Goal: Task Accomplishment & Management: Manage account settings

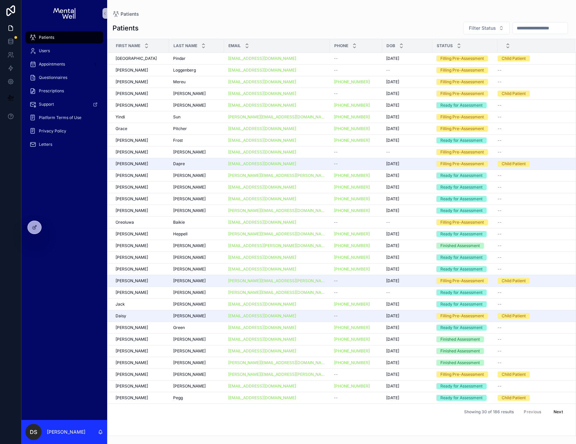
click at [523, 26] on input "scrollable content" at bounding box center [539, 27] width 55 height 9
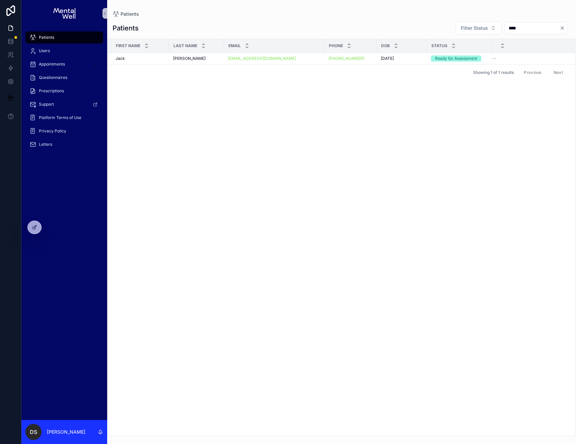
click at [506, 31] on input "****" at bounding box center [531, 27] width 55 height 9
type input "***"
click at [142, 57] on div "Yindi Yindi" at bounding box center [140, 58] width 50 height 5
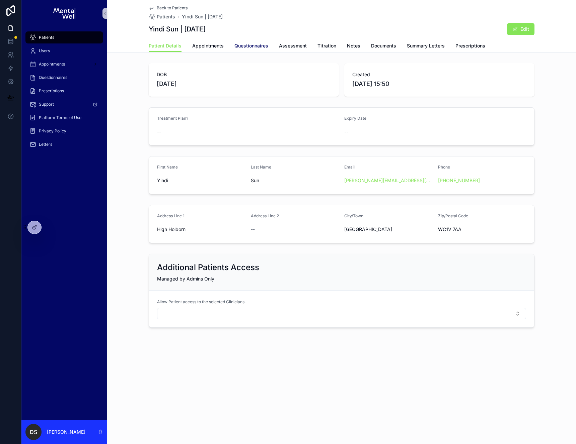
click at [251, 45] on span "Questionnaires" at bounding box center [251, 45] width 34 height 7
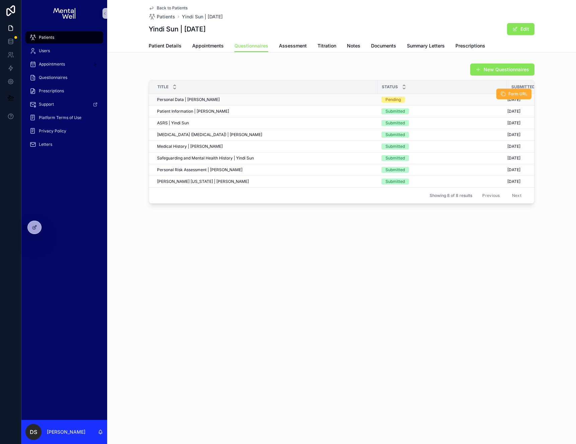
click at [211, 98] on div "Personal Data | Yindi Sun Personal Data | Yindi Sun" at bounding box center [265, 99] width 216 height 5
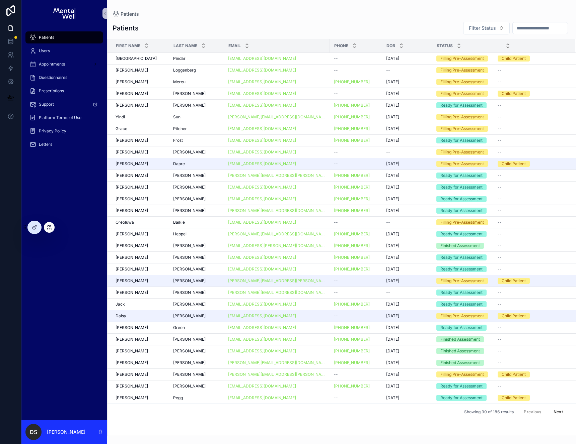
click at [49, 226] on icon at bounding box center [49, 227] width 2 height 2
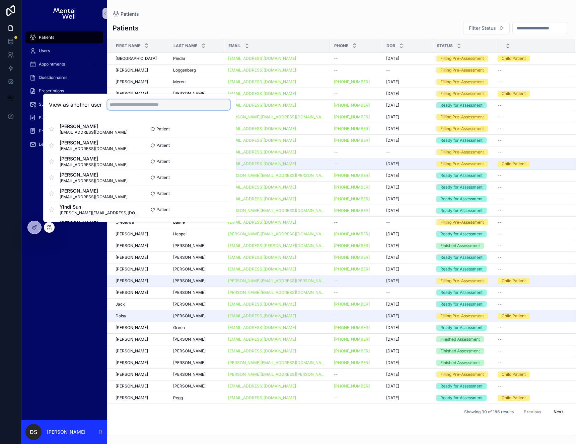
click at [124, 104] on input "text" at bounding box center [168, 104] width 123 height 11
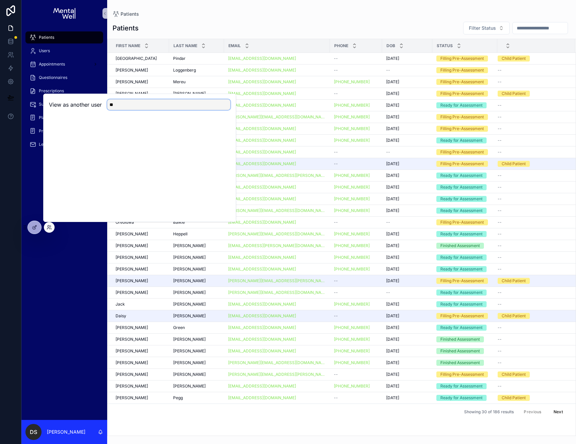
type input "*"
type input "****"
click at [224, 128] on button "Select" at bounding box center [221, 129] width 17 height 10
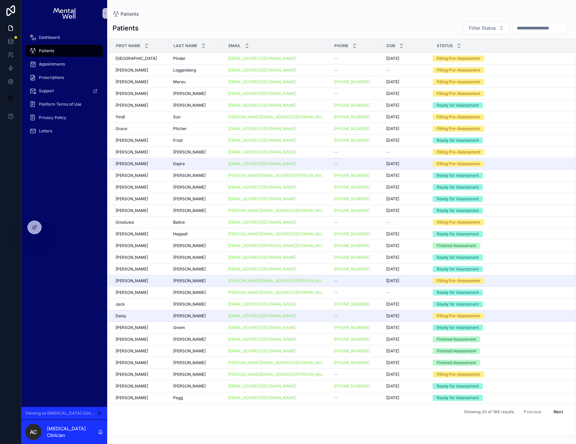
click at [57, 246] on div "Dashboard Patients Appointments Prescriptions Support Platform Terms of Use Pri…" at bounding box center [64, 217] width 86 height 380
click at [109, 320] on td "Daisy Daisy" at bounding box center [138, 317] width 62 height 12
click at [102, 414] on div "Viewing as ADHD Clinician" at bounding box center [64, 413] width 86 height 13
click at [100, 415] on icon "scrollable content" at bounding box center [99, 413] width 5 height 5
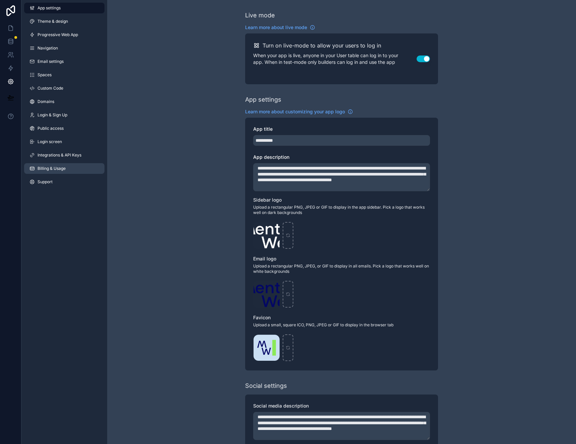
click at [61, 172] on link "Billing & Usage" at bounding box center [64, 168] width 80 height 11
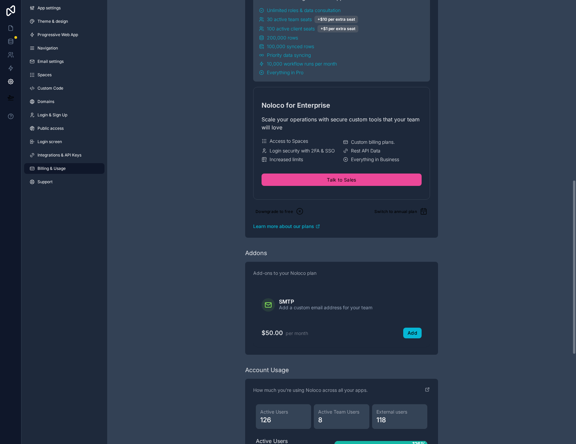
scroll to position [619, 0]
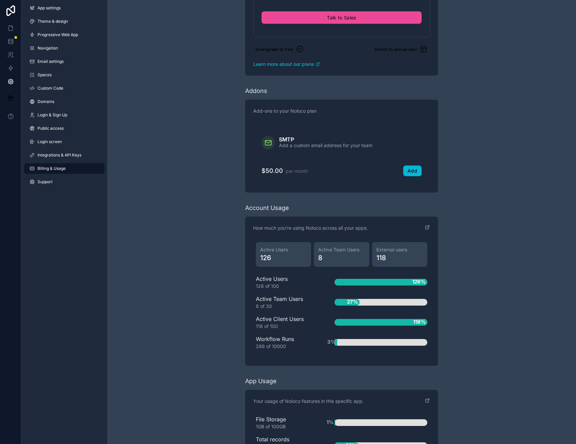
click at [277, 259] on span "126" at bounding box center [283, 257] width 47 height 9
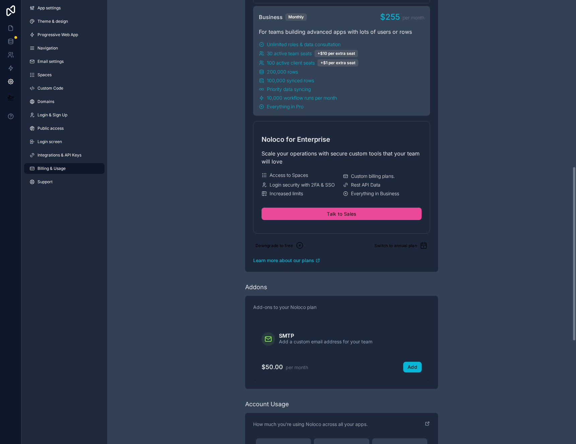
scroll to position [422, 0]
click at [7, 56] on icon at bounding box center [10, 55] width 7 height 7
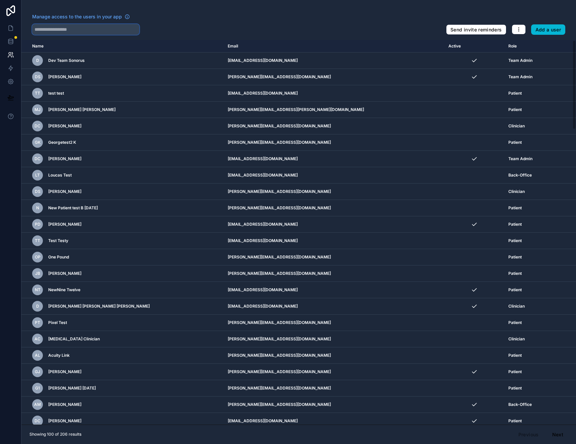
click at [93, 26] on input "text" at bounding box center [85, 29] width 107 height 11
type input "***"
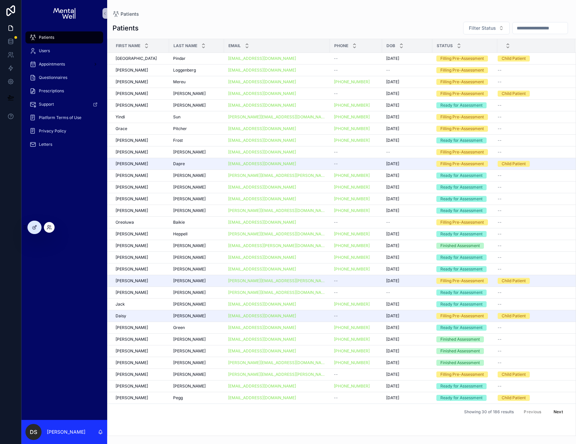
click at [52, 227] on div at bounding box center [49, 227] width 11 height 11
click at [49, 226] on icon at bounding box center [49, 227] width 2 height 2
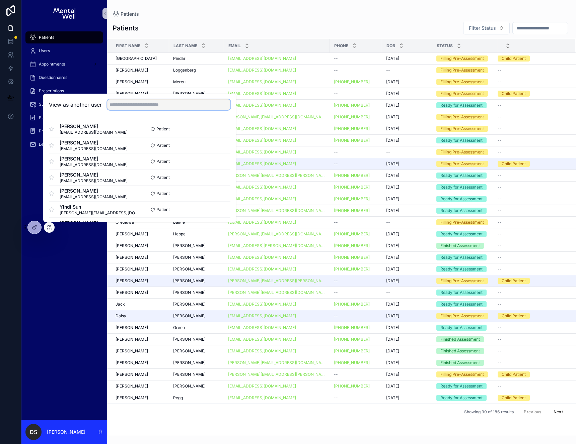
click at [124, 105] on input "text" at bounding box center [168, 104] width 123 height 11
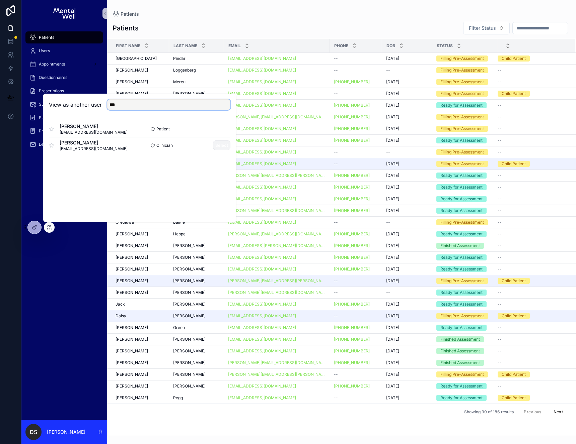
type input "***"
click at [227, 146] on button "Select" at bounding box center [221, 146] width 17 height 10
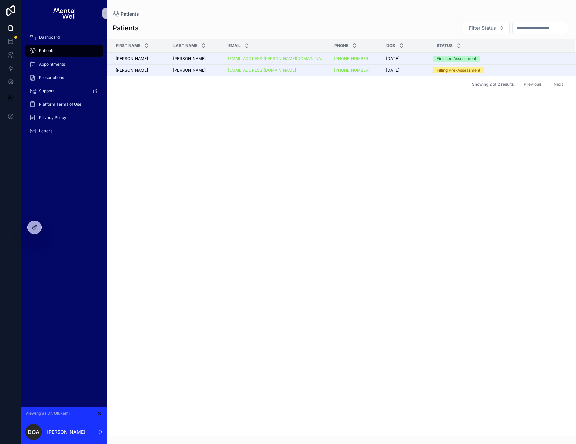
drag, startPoint x: 61, startPoint y: 211, endPoint x: 57, endPoint y: 217, distance: 7.1
click at [61, 211] on div "Dashboard Patients Appointments Prescriptions Support Platform Terms of Use Pri…" at bounding box center [64, 217] width 86 height 380
click at [51, 228] on icon at bounding box center [51, 228] width 1 height 1
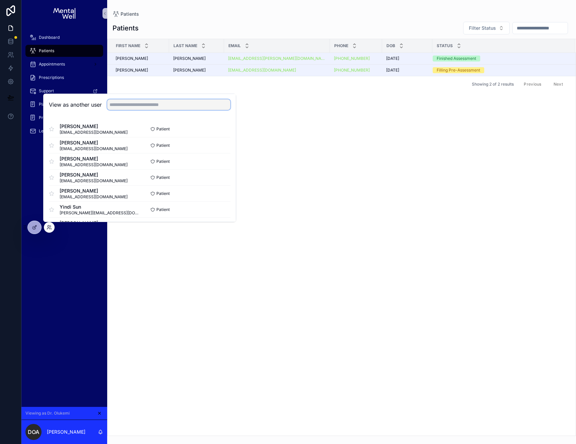
click at [129, 101] on input "text" at bounding box center [168, 104] width 123 height 11
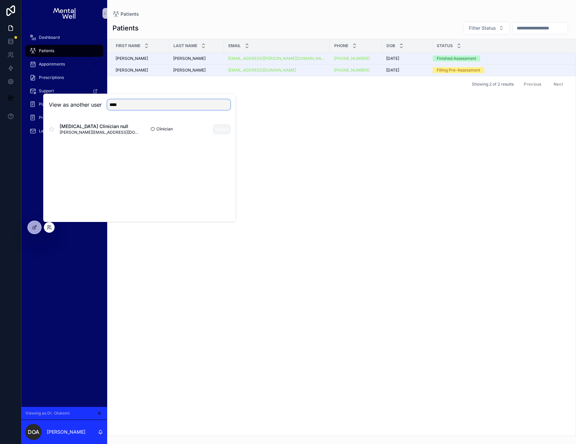
type input "****"
click at [219, 129] on button "Select" at bounding box center [221, 129] width 17 height 10
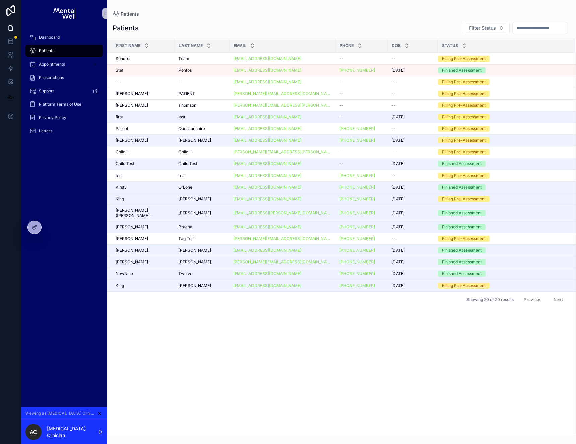
click at [286, 365] on div "First Name Last Name Email Phone DOB Status Sonorus Sonorus Team Team [EMAIL_AD…" at bounding box center [341, 237] width 468 height 397
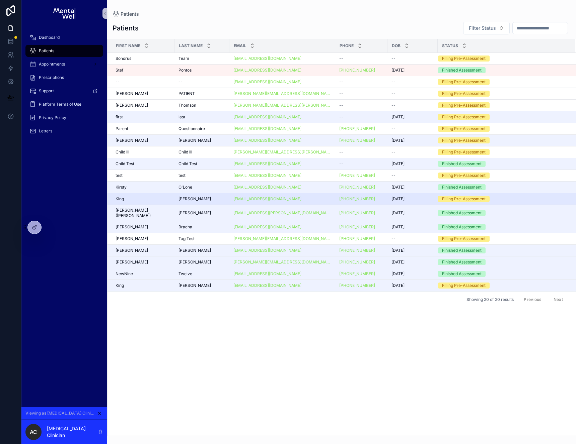
drag, startPoint x: 180, startPoint y: 17, endPoint x: 306, endPoint y: 201, distance: 222.7
click at [303, 199] on div "Patients Filter Status First Name Last Name Email Phone DOB Status Sonorus Sono…" at bounding box center [341, 226] width 468 height 419
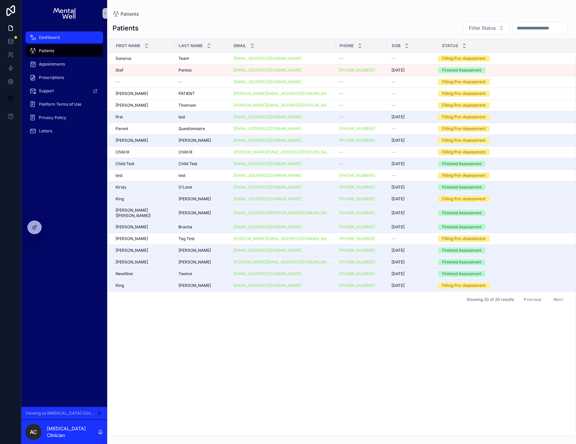
click at [48, 37] on span "Dashboard" at bounding box center [49, 37] width 21 height 5
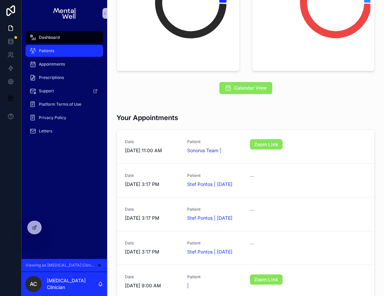
click at [64, 52] on div "Patients" at bounding box center [64, 51] width 70 height 11
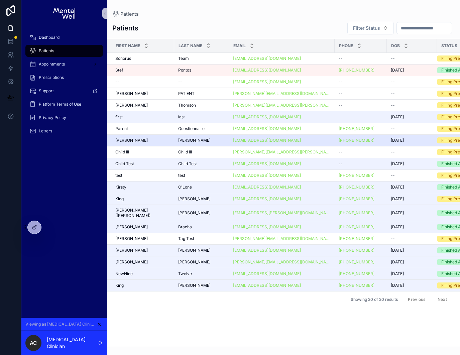
click at [213, 140] on div "[PERSON_NAME] [PERSON_NAME]" at bounding box center [201, 140] width 47 height 5
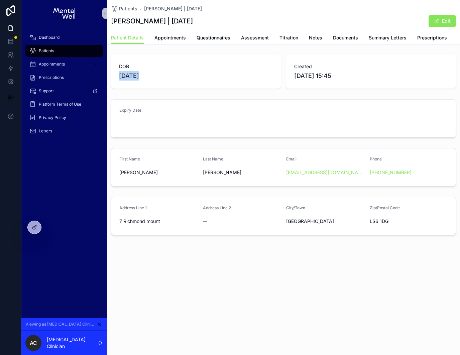
drag, startPoint x: 139, startPoint y: 77, endPoint x: 115, endPoint y: 76, distance: 23.8
click at [115, 76] on div "DOB [DEMOGRAPHIC_DATA]" at bounding box center [196, 71] width 170 height 33
click at [184, 76] on span "[DATE]" at bounding box center [196, 75] width 154 height 9
click at [169, 39] on span "Appointments" at bounding box center [170, 37] width 31 height 7
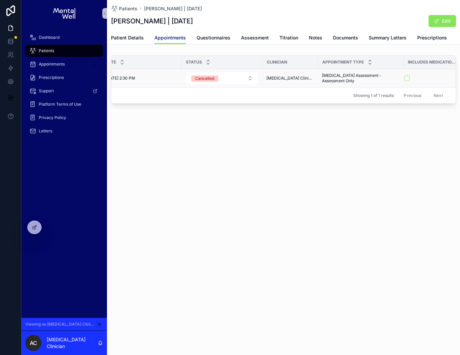
scroll to position [0, 17]
click at [215, 36] on span "Questionnaires" at bounding box center [214, 37] width 34 height 7
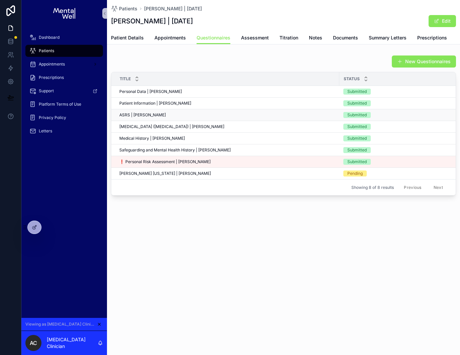
click at [213, 114] on div "ASRS | [PERSON_NAME] ASRS | [PERSON_NAME]" at bounding box center [227, 114] width 216 height 5
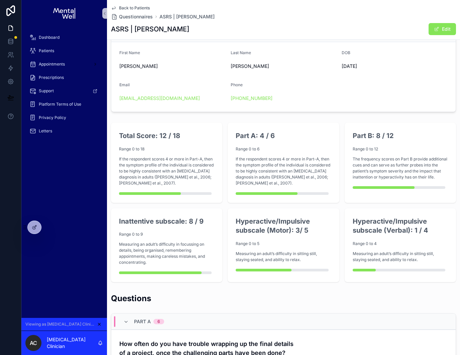
scroll to position [81, 0]
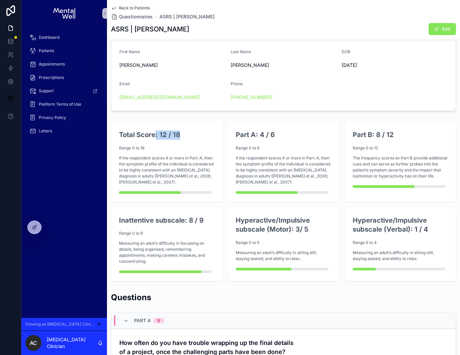
drag, startPoint x: 155, startPoint y: 136, endPoint x: 187, endPoint y: 136, distance: 32.8
click at [187, 136] on h2 "Total Score: 12 / 18" at bounding box center [166, 134] width 95 height 9
drag, startPoint x: 279, startPoint y: 136, endPoint x: 246, endPoint y: 135, distance: 33.1
click at [237, 135] on h2 "Part A: 4 / 6" at bounding box center [283, 134] width 95 height 9
drag, startPoint x: 408, startPoint y: 140, endPoint x: 352, endPoint y: 138, distance: 55.9
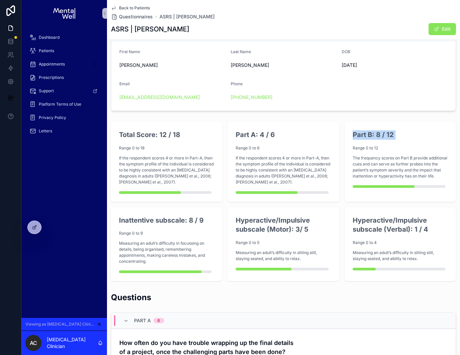
click at [352, 138] on div "Part B: 8 / 12 Range 0 to 12 The frequency scores on Part B provide additional …" at bounding box center [400, 162] width 111 height 80
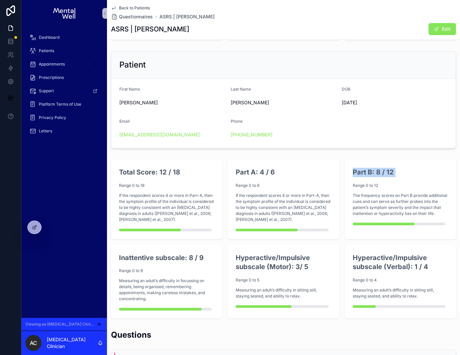
scroll to position [44, 0]
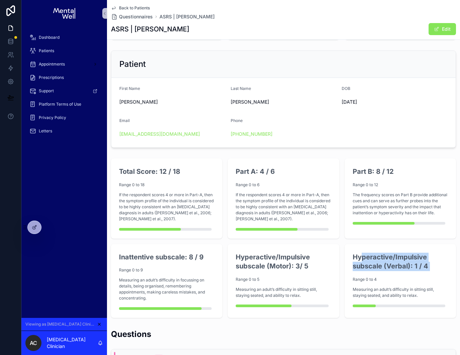
drag, startPoint x: 363, startPoint y: 258, endPoint x: 422, endPoint y: 272, distance: 60.0
click at [422, 272] on div "Hyperactive/Impulsive subscale (Verbal): 1 / 4 Range 0 to 4 Measuring an adult’…" at bounding box center [400, 278] width 95 height 50
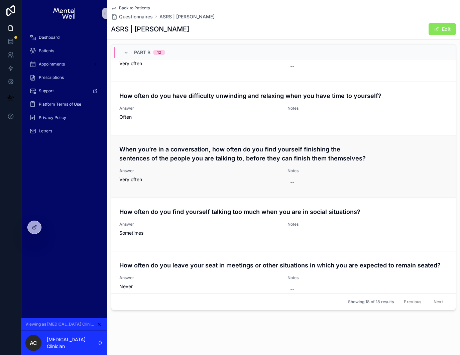
scroll to position [771, 0]
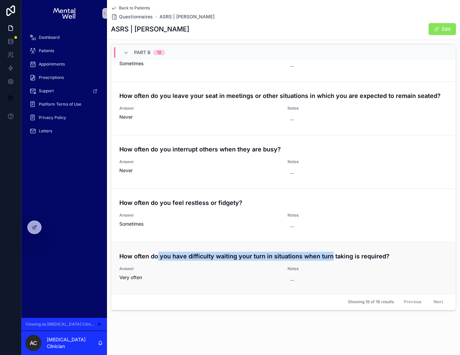
drag, startPoint x: 157, startPoint y: 254, endPoint x: 331, endPoint y: 254, distance: 173.7
click at [331, 254] on h4 "How often do you have difficulty waiting your turn in situations when turn taki…" at bounding box center [283, 256] width 329 height 9
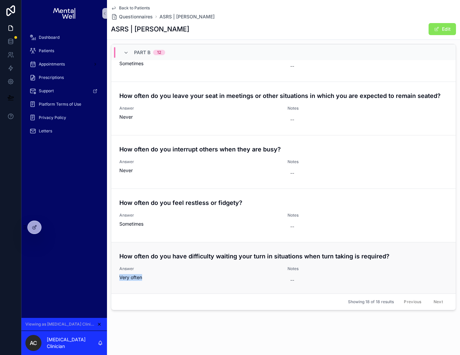
drag, startPoint x: 140, startPoint y: 277, endPoint x: 118, endPoint y: 275, distance: 21.8
click at [118, 275] on div "How often do you have difficulty waiting your turn in situations when turn taki…" at bounding box center [283, 269] width 345 height 54
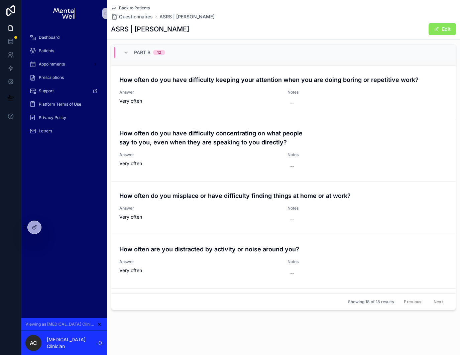
scroll to position [0, 0]
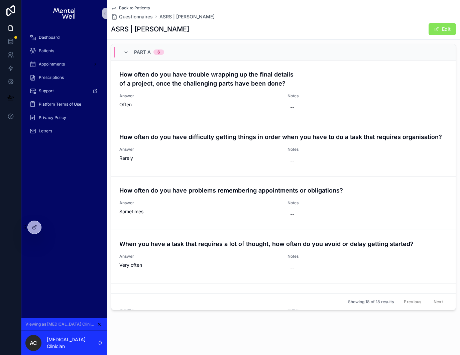
click at [140, 7] on span "Back to Patients" at bounding box center [134, 7] width 31 height 5
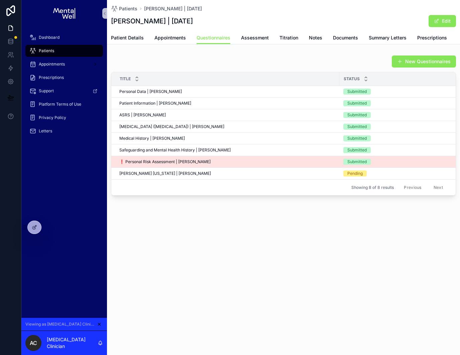
click at [231, 160] on div "❗ Personal Risk Assessment | [PERSON_NAME] ❗ Personal Risk Assessment | [PERSON…" at bounding box center [227, 161] width 216 height 5
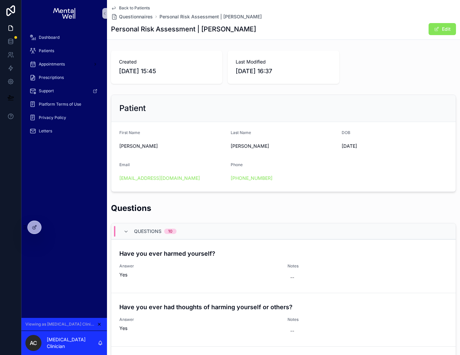
click at [141, 6] on span "Back to Patients" at bounding box center [134, 7] width 31 height 5
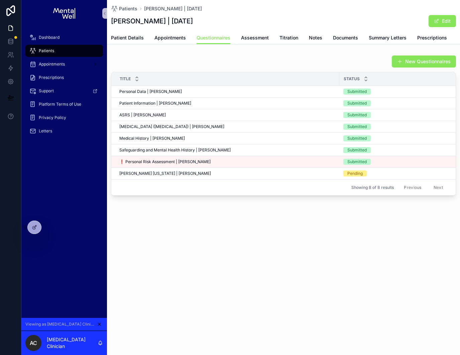
click at [422, 61] on button "New Questionnaires" at bounding box center [424, 62] width 64 height 12
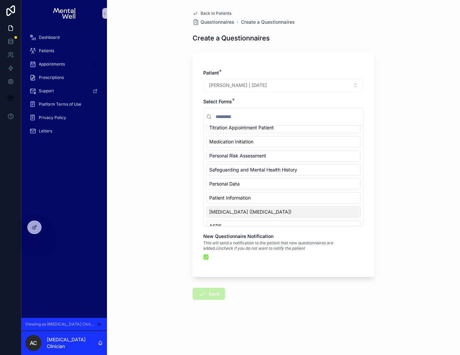
scroll to position [369, 0]
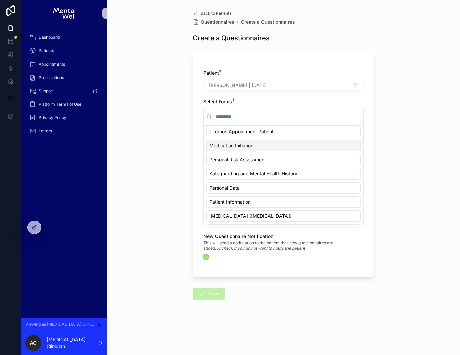
click at [214, 13] on span "Back to Patients" at bounding box center [216, 13] width 31 height 5
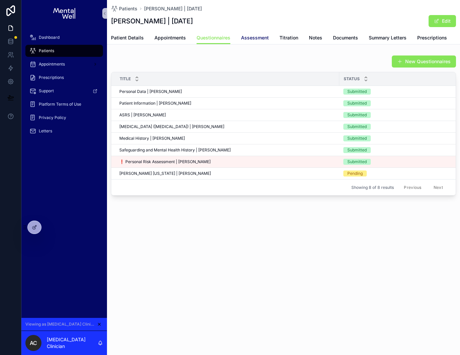
click at [253, 38] on span "Assessment" at bounding box center [255, 37] width 28 height 7
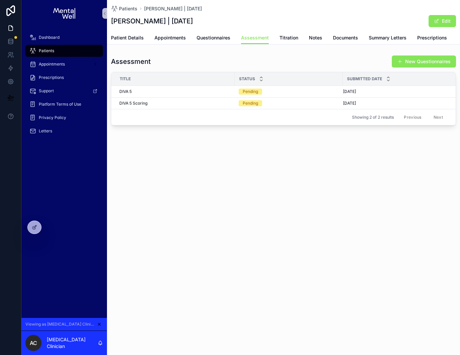
drag, startPoint x: 118, startPoint y: 114, endPoint x: 200, endPoint y: 116, distance: 82.0
click at [204, 117] on div "Showing 2 of 2 results Previous Next" at bounding box center [283, 117] width 345 height 16
click at [410, 86] on span "Start DIVA Form Assessment" at bounding box center [421, 85] width 55 height 5
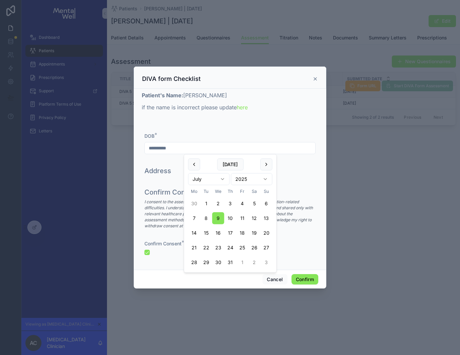
drag, startPoint x: 177, startPoint y: 149, endPoint x: 139, endPoint y: 149, distance: 38.5
click at [139, 149] on div "**********" at bounding box center [230, 179] width 193 height 181
click at [170, 127] on div "**********" at bounding box center [230, 143] width 177 height 40
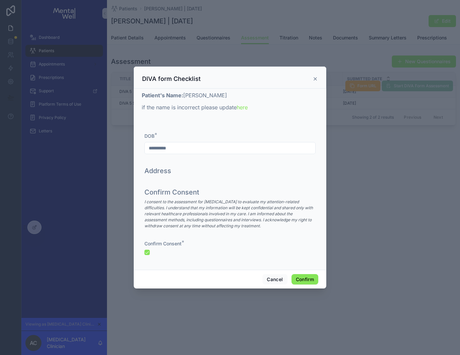
drag, startPoint x: 194, startPoint y: 95, endPoint x: 233, endPoint y: 96, distance: 38.8
click at [233, 96] on p "Patient's Name: [PERSON_NAME]" at bounding box center [230, 95] width 177 height 8
click at [149, 252] on button "button" at bounding box center [147, 252] width 5 height 5
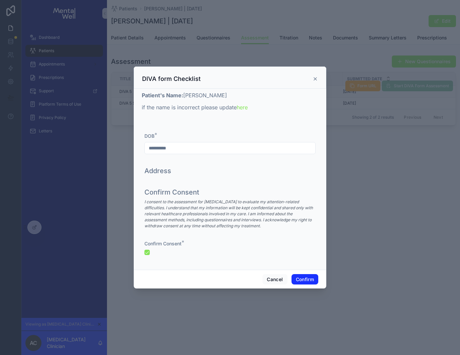
click at [305, 279] on button "Confirm" at bounding box center [305, 279] width 27 height 11
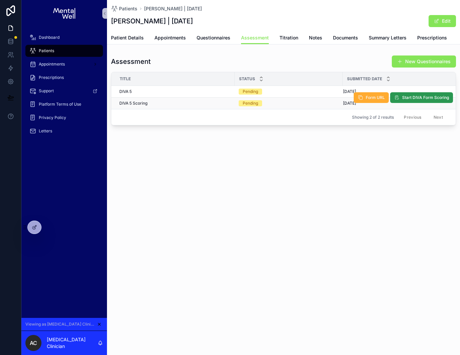
click at [413, 99] on span "Start DIVA Form Scoring" at bounding box center [426, 97] width 47 height 5
click at [388, 38] on span "Summary Letters" at bounding box center [388, 37] width 38 height 7
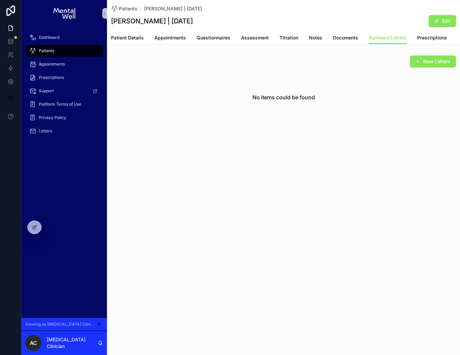
click at [75, 50] on div "Patients" at bounding box center [64, 51] width 70 height 11
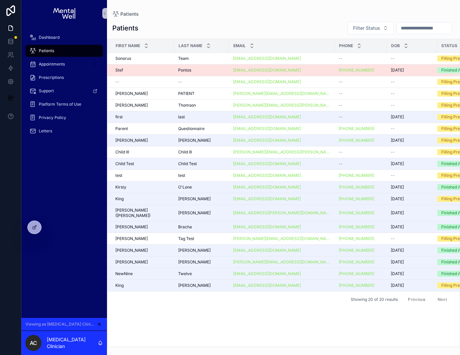
click at [153, 70] on div "Stef Stef" at bounding box center [142, 70] width 55 height 5
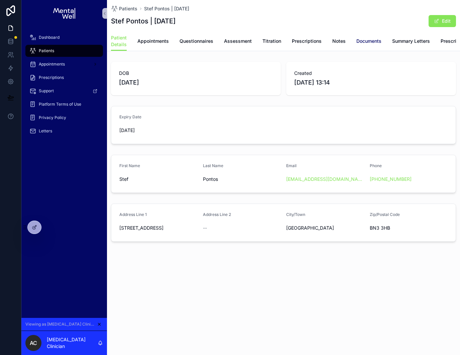
click at [365, 43] on span "Documents" at bounding box center [369, 41] width 25 height 7
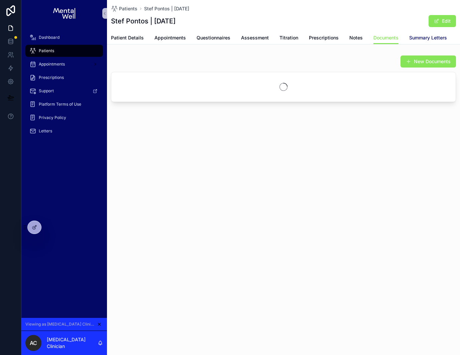
click at [414, 37] on span "Summary Letters" at bounding box center [429, 37] width 38 height 7
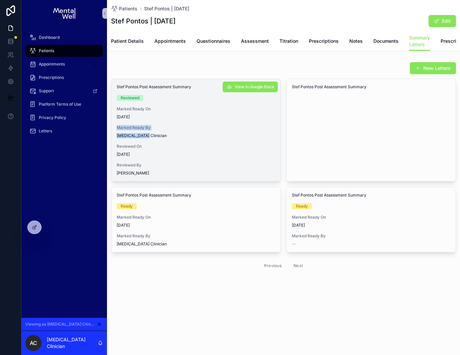
drag, startPoint x: 116, startPoint y: 128, endPoint x: 148, endPoint y: 137, distance: 33.0
click at [148, 137] on div "Marked Ready By [MEDICAL_DATA] Clinician" at bounding box center [196, 131] width 159 height 13
drag, startPoint x: 116, startPoint y: 165, endPoint x: 137, endPoint y: 173, distance: 22.1
click at [149, 174] on div "Stef Pontos Post Assessment Summary Reviewed Marked Ready On [DATE] Marked Read…" at bounding box center [195, 130] width 169 height 102
click at [129, 173] on span "[PERSON_NAME]" at bounding box center [133, 173] width 32 height 5
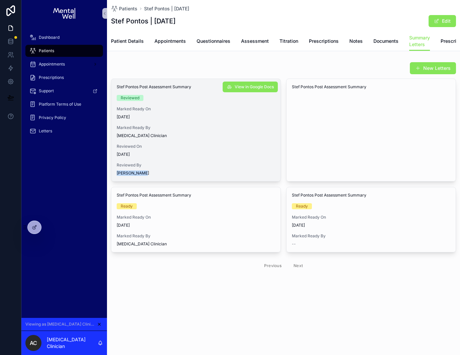
drag, startPoint x: 118, startPoint y: 173, endPoint x: 163, endPoint y: 174, distance: 44.9
click at [163, 174] on div "[PERSON_NAME]" at bounding box center [196, 173] width 159 height 5
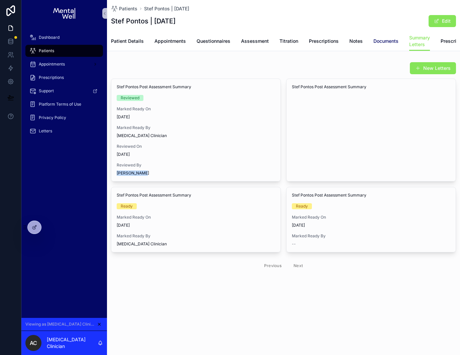
click at [390, 40] on span "Documents" at bounding box center [386, 41] width 25 height 7
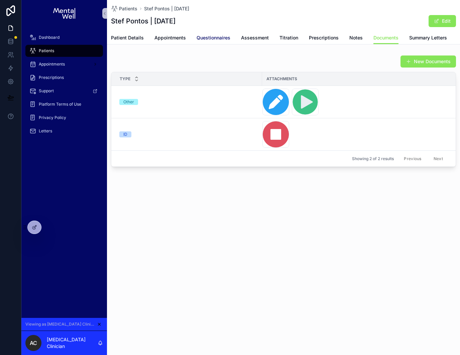
click at [221, 40] on span "Questionnaires" at bounding box center [214, 37] width 34 height 7
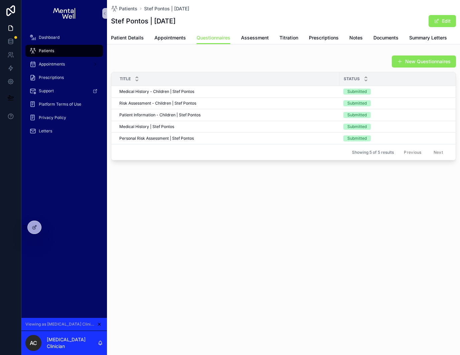
click at [58, 51] on div "Patients" at bounding box center [64, 51] width 70 height 11
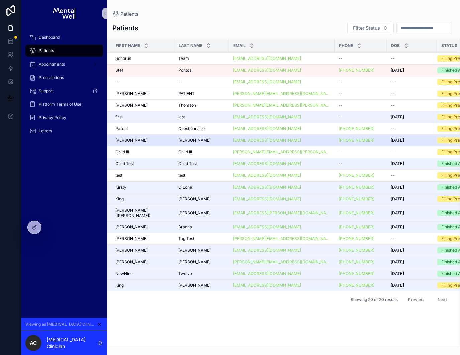
click at [151, 139] on div "[PERSON_NAME]" at bounding box center [142, 140] width 55 height 5
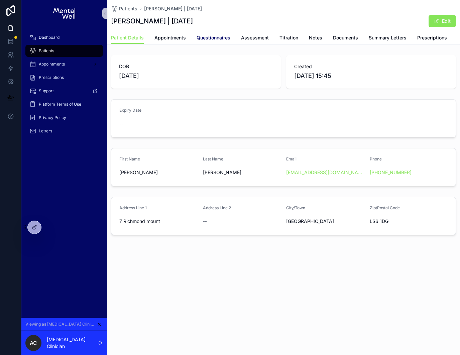
click at [207, 38] on span "Questionnaires" at bounding box center [214, 37] width 34 height 7
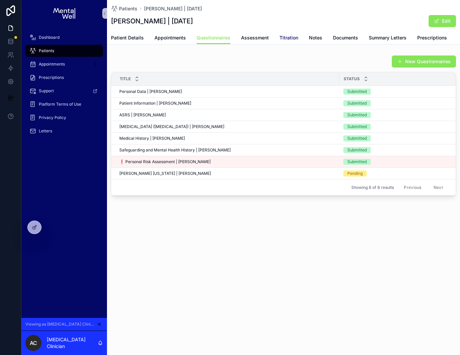
click at [290, 39] on span "Titration" at bounding box center [289, 37] width 19 height 7
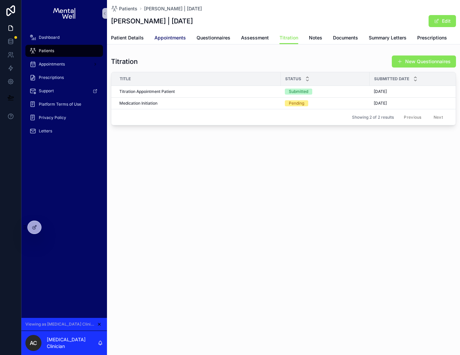
click at [166, 40] on span "Appointments" at bounding box center [170, 37] width 31 height 7
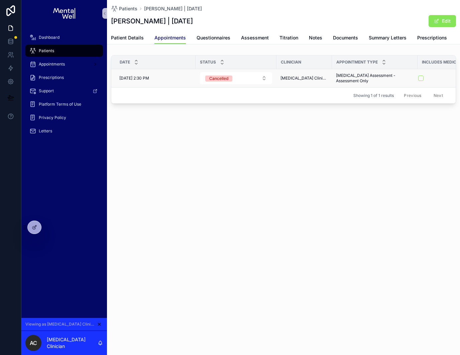
scroll to position [0, 17]
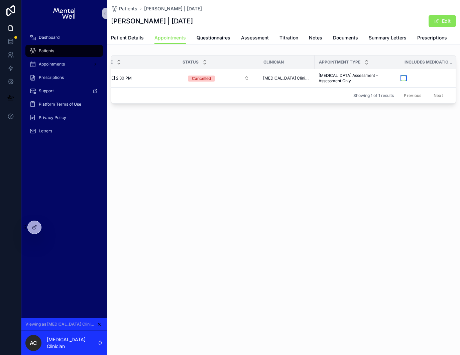
drag, startPoint x: 395, startPoint y: 77, endPoint x: 352, endPoint y: 177, distance: 109.1
click at [401, 77] on button "scrollable content" at bounding box center [403, 78] width 5 height 5
click at [284, 37] on span "Titration" at bounding box center [289, 37] width 19 height 7
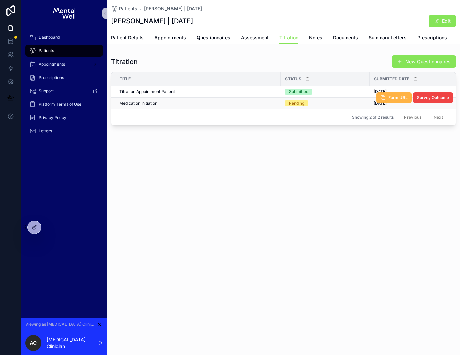
click at [381, 99] on icon "scrollable content" at bounding box center [383, 97] width 5 height 5
click at [222, 93] on div "Titration Appointment Patient Titration Appointment Patient" at bounding box center [198, 91] width 158 height 5
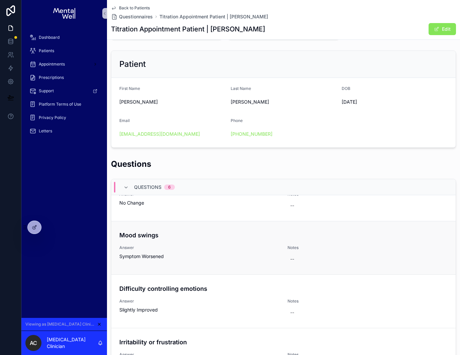
scroll to position [86, 0]
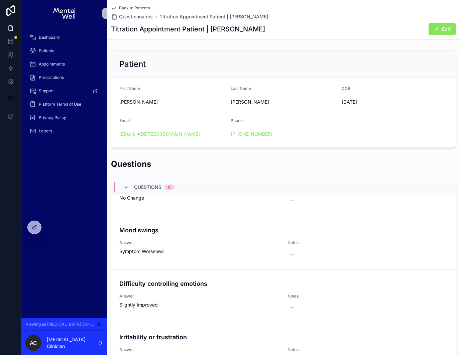
click at [126, 6] on span "Back to Patients" at bounding box center [134, 7] width 31 height 5
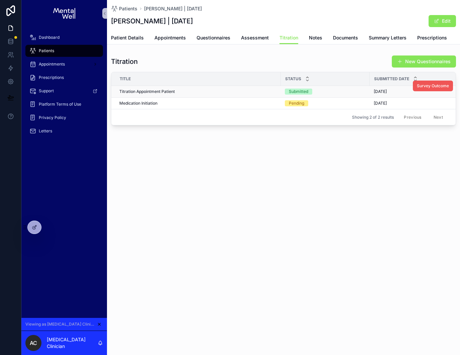
click at [435, 86] on span "Survey Outcome" at bounding box center [433, 85] width 32 height 5
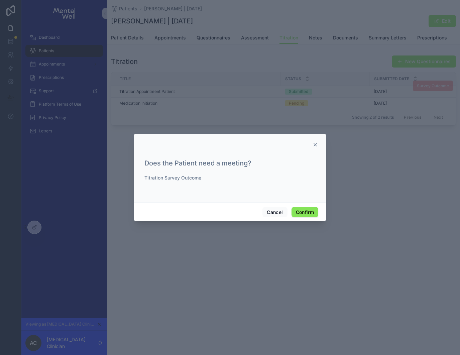
click at [316, 144] on icon at bounding box center [315, 145] width 3 height 3
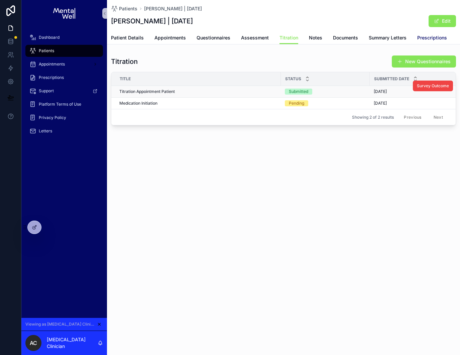
click at [432, 38] on span "Prescriptions" at bounding box center [433, 37] width 30 height 7
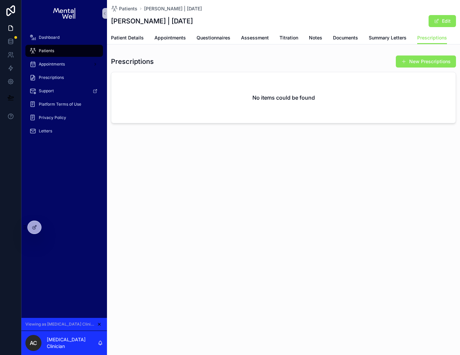
drag, startPoint x: 417, startPoint y: 59, endPoint x: 408, endPoint y: 61, distance: 9.4
click at [417, 59] on button "New Prescriptions" at bounding box center [426, 62] width 60 height 12
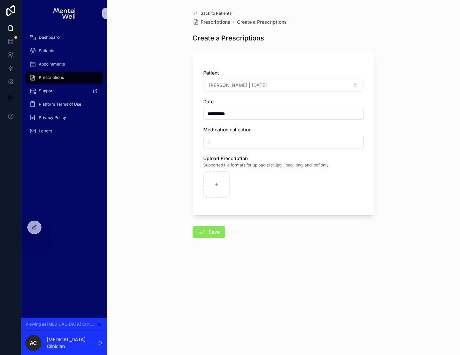
click at [221, 140] on span "New" at bounding box center [219, 142] width 10 height 7
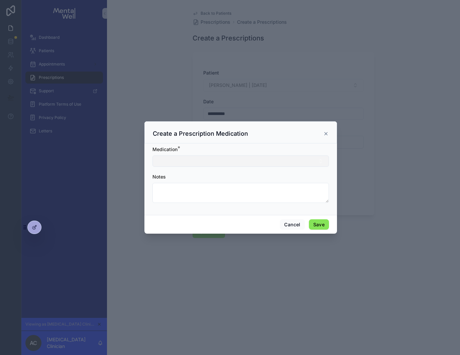
click at [235, 163] on button "Select Button" at bounding box center [241, 161] width 177 height 11
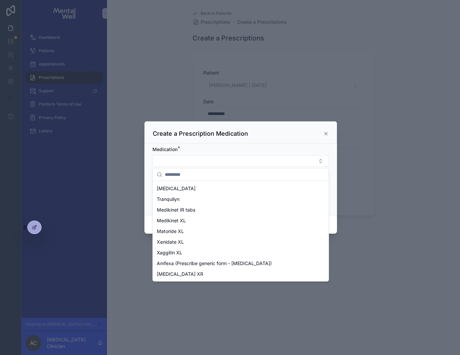
scroll to position [106, 0]
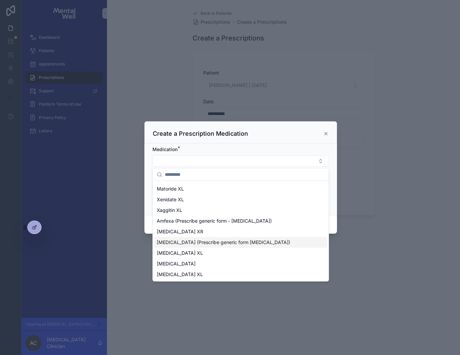
click at [243, 244] on span "[MEDICAL_DATA] (Prescribe generic form [MEDICAL_DATA])" at bounding box center [224, 242] width 134 height 7
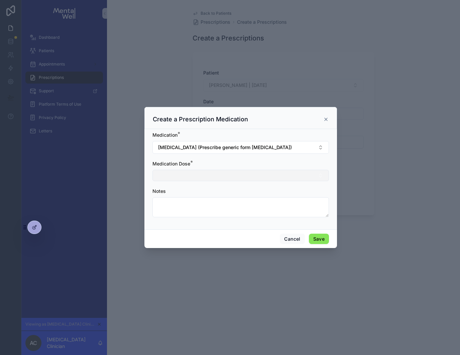
click at [216, 179] on button "Select Button" at bounding box center [241, 175] width 177 height 11
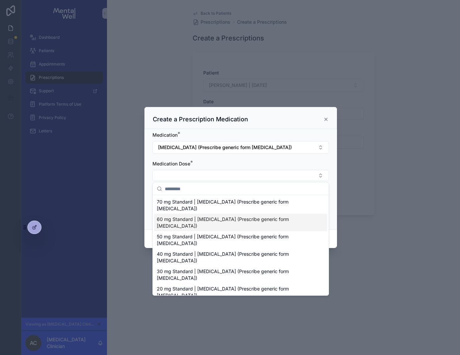
scroll to position [9, 0]
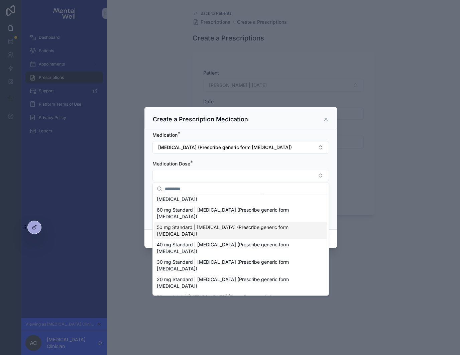
click at [283, 224] on span "50 mg Standard | [MEDICAL_DATA] (Prescribe generic form [MEDICAL_DATA])" at bounding box center [237, 230] width 160 height 13
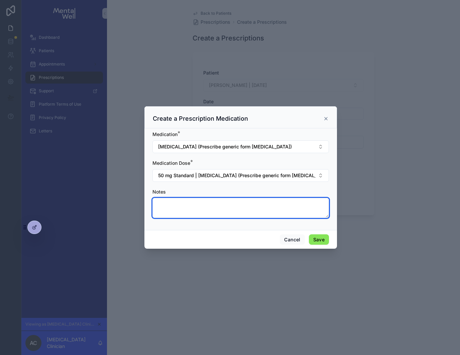
click at [276, 210] on textarea "scrollable content" at bounding box center [241, 208] width 177 height 20
type textarea "**********"
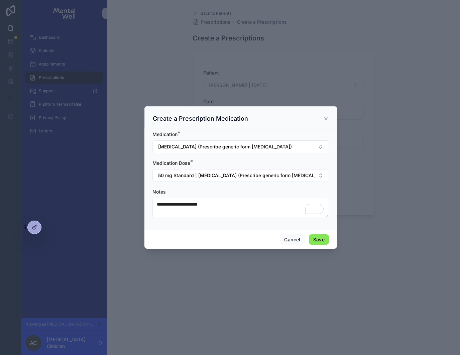
drag, startPoint x: 328, startPoint y: 116, endPoint x: 314, endPoint y: 129, distance: 19.4
click at [328, 116] on icon "scrollable content" at bounding box center [326, 118] width 5 height 5
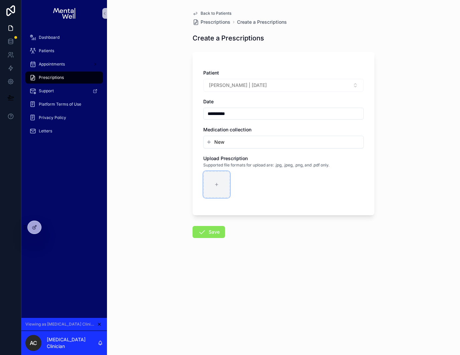
click at [220, 178] on div "scrollable content" at bounding box center [216, 184] width 27 height 27
drag, startPoint x: 153, startPoint y: 118, endPoint x: 145, endPoint y: 120, distance: 8.0
click at [153, 118] on div "**********" at bounding box center [283, 177] width 353 height 355
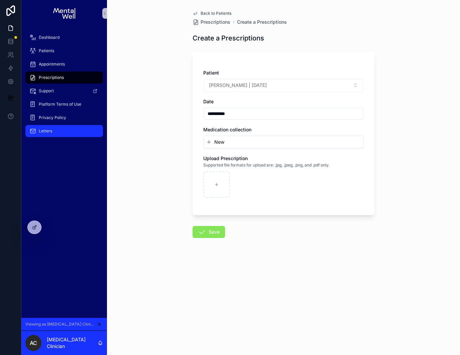
click at [63, 126] on div "Letters" at bounding box center [64, 131] width 70 height 11
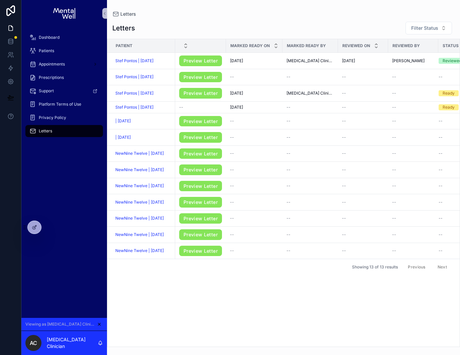
click at [79, 169] on div "Dashboard Patients Appointments Prescriptions Support Platform Terms of Use Pri…" at bounding box center [64, 172] width 86 height 291
click at [63, 54] on div "Patients" at bounding box center [64, 51] width 70 height 11
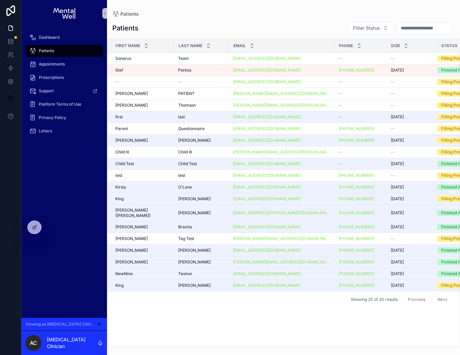
click at [211, 141] on div "[PERSON_NAME] [PERSON_NAME]" at bounding box center [201, 140] width 47 height 5
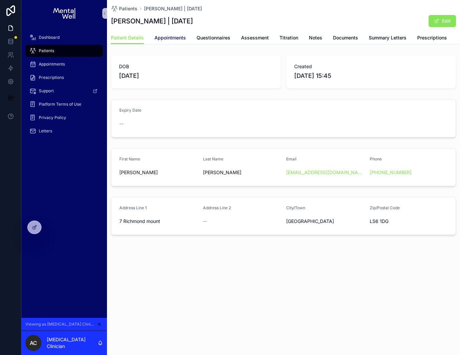
click at [165, 40] on span "Appointments" at bounding box center [170, 37] width 31 height 7
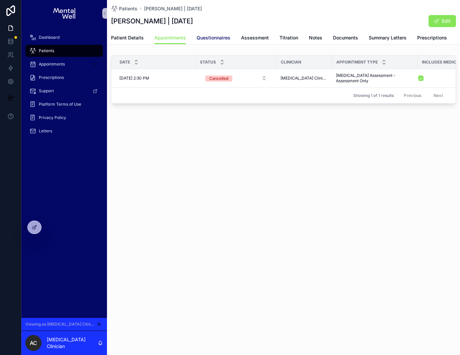
click at [201, 40] on span "Questionnaires" at bounding box center [214, 37] width 34 height 7
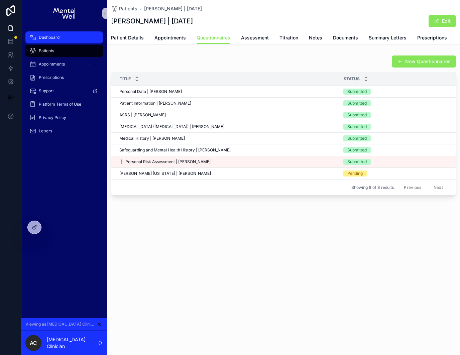
click at [60, 38] on div "Dashboard" at bounding box center [64, 37] width 70 height 11
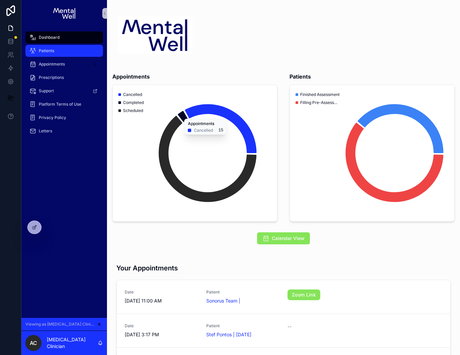
click at [68, 53] on div "Patients" at bounding box center [64, 51] width 70 height 11
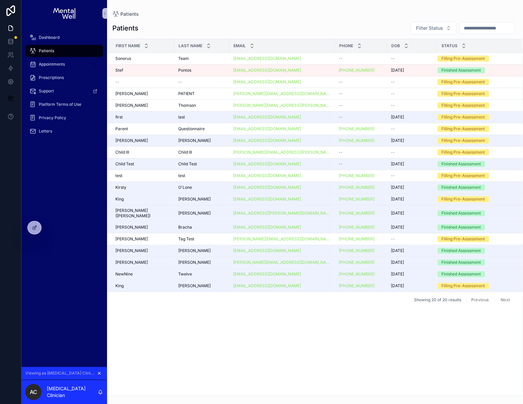
click at [97, 373] on icon "scrollable content" at bounding box center [99, 373] width 5 height 5
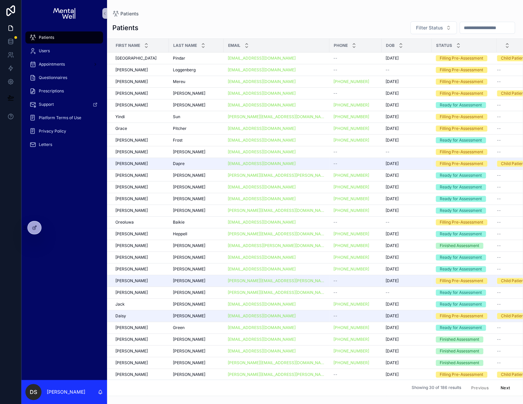
click at [55, 35] on div "Patients" at bounding box center [64, 37] width 70 height 11
click at [55, 78] on span "Questionnaires" at bounding box center [53, 77] width 28 height 5
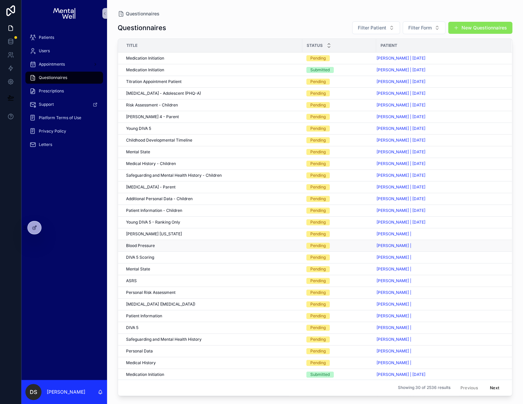
scroll to position [22, 0]
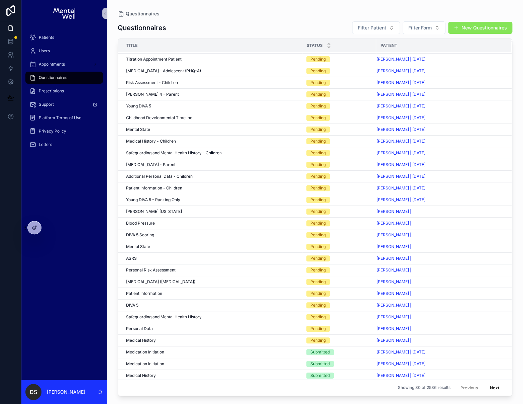
click at [498, 389] on button "Next" at bounding box center [495, 387] width 19 height 10
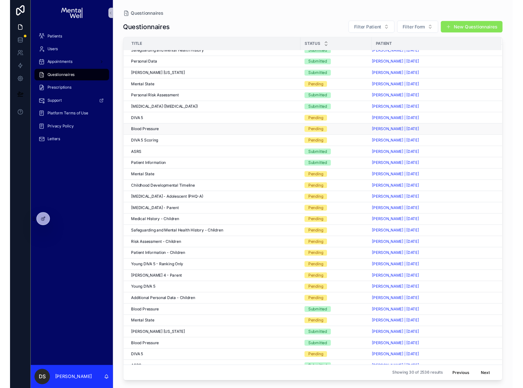
scroll to position [22, 0]
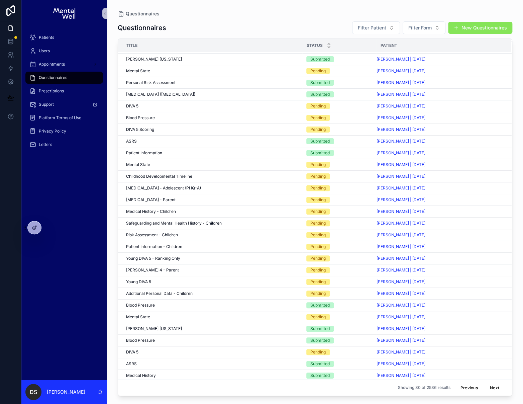
click at [211, 304] on div "Blood Pressure Blood Pressure" at bounding box center [212, 304] width 172 height 5
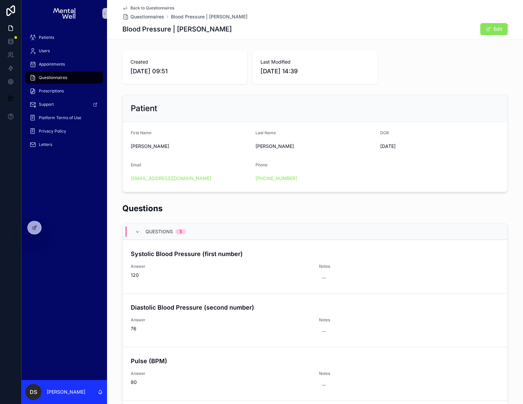
click at [124, 30] on h1 "Blood Pressure | Joanne Penman" at bounding box center [176, 28] width 109 height 9
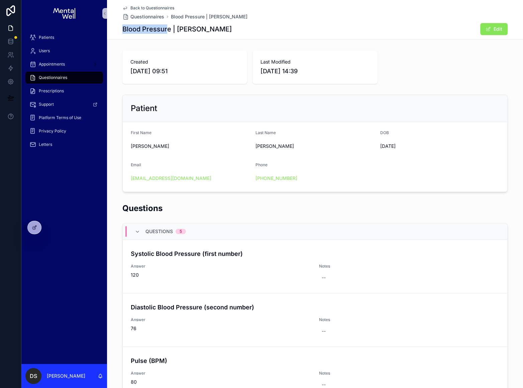
drag, startPoint x: 124, startPoint y: 30, endPoint x: 167, endPoint y: 29, distance: 43.5
click at [167, 29] on h1 "Blood Pressure | Joanne Penman" at bounding box center [176, 28] width 109 height 9
drag, startPoint x: 171, startPoint y: 29, endPoint x: 118, endPoint y: 29, distance: 53.2
click at [118, 29] on div "Back to Questionnaires Questionnaires Blood Pressure | Joanne Penman Blood Pres…" at bounding box center [315, 20] width 416 height 40
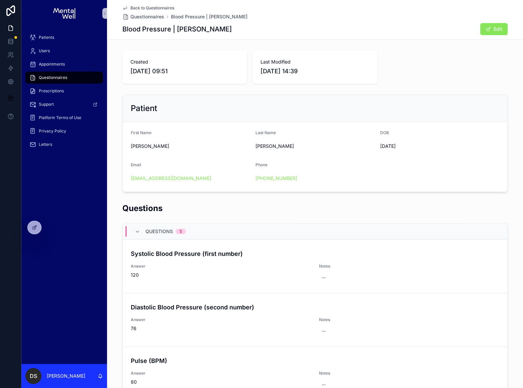
click at [128, 70] on div "Created 05/09/2025 09:51" at bounding box center [184, 67] width 125 height 33
drag, startPoint x: 126, startPoint y: 72, endPoint x: 165, endPoint y: 72, distance: 38.5
click at [165, 72] on div "Created 05/09/2025 09:51" at bounding box center [184, 67] width 125 height 33
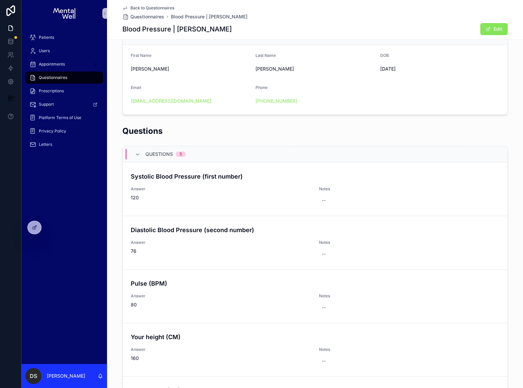
scroll to position [171, 0]
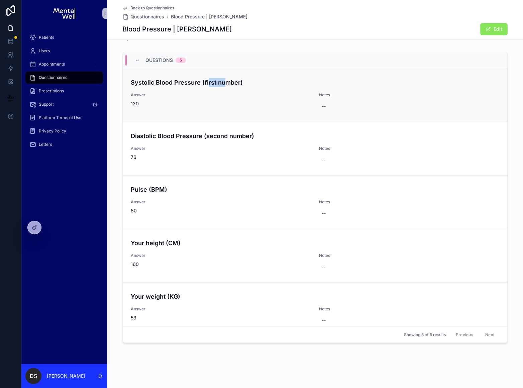
drag, startPoint x: 207, startPoint y: 81, endPoint x: 223, endPoint y: 88, distance: 17.4
click at [224, 85] on h4 "Systolic Blood Pressure (first number)" at bounding box center [315, 82] width 369 height 9
drag, startPoint x: 205, startPoint y: 137, endPoint x: 271, endPoint y: 138, distance: 66.6
click at [272, 138] on h4 "Diastolic Blood Pressure (second number)" at bounding box center [315, 135] width 369 height 9
click at [269, 138] on h4 "Diastolic Blood Pressure (second number)" at bounding box center [315, 135] width 369 height 9
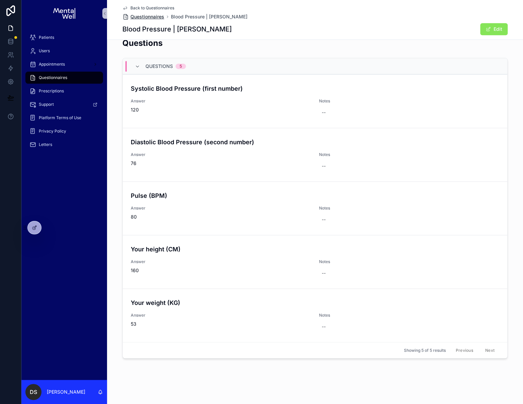
scroll to position [164, 0]
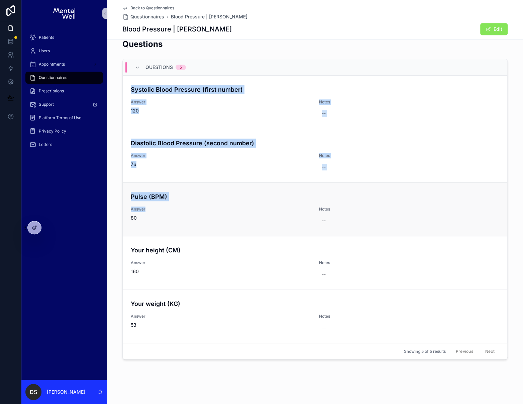
drag, startPoint x: 132, startPoint y: 88, endPoint x: 289, endPoint y: 206, distance: 196.5
click at [289, 206] on div "Questions 5 Systolic Blood Pressure (first number) Answer 120 Notes -- Diastoli…" at bounding box center [315, 209] width 385 height 300
click at [289, 206] on span "Answer" at bounding box center [221, 208] width 180 height 5
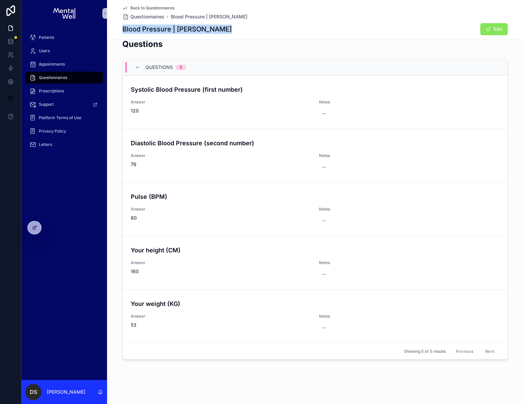
drag, startPoint x: 246, startPoint y: 32, endPoint x: 119, endPoint y: 28, distance: 126.5
click at [119, 28] on div "Back to Questionnaires Questionnaires Blood Pressure | Joanne Penman Blood Pres…" at bounding box center [315, 20] width 416 height 40
click at [224, 31] on h1 "Blood Pressure | Joanne Penman" at bounding box center [176, 28] width 109 height 9
drag, startPoint x: 233, startPoint y: 31, endPoint x: 117, endPoint y: 6, distance: 119.1
click at [117, 6] on div "Back to Questionnaires Questionnaires Blood Pressure | Joanne Penman Blood Pres…" at bounding box center [315, 20] width 416 height 40
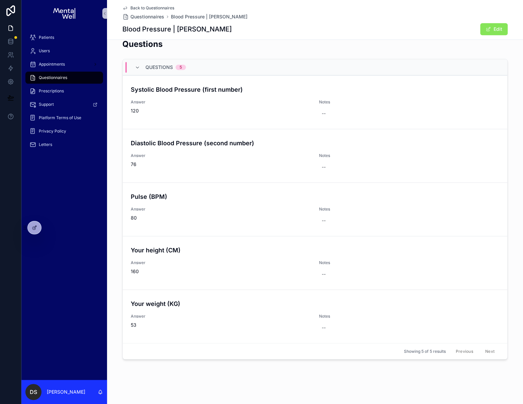
click at [117, 6] on div "Back to Questionnaires Questionnaires Blood Pressure | Joanne Penman Blood Pres…" at bounding box center [315, 20] width 416 height 40
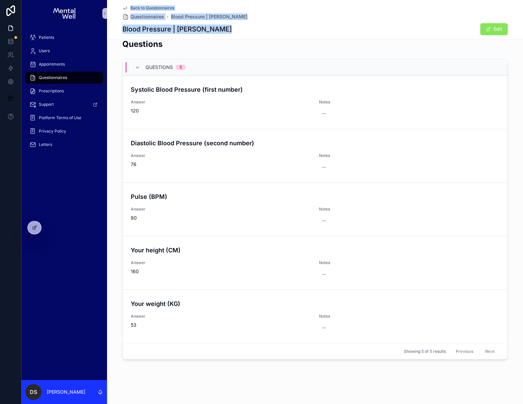
drag, startPoint x: 115, startPoint y: 5, endPoint x: 244, endPoint y: 33, distance: 131.9
click at [244, 33] on div "Back to Questionnaires Questionnaires Blood Pressure | Joanne Penman Blood Pres…" at bounding box center [315, 20] width 416 height 40
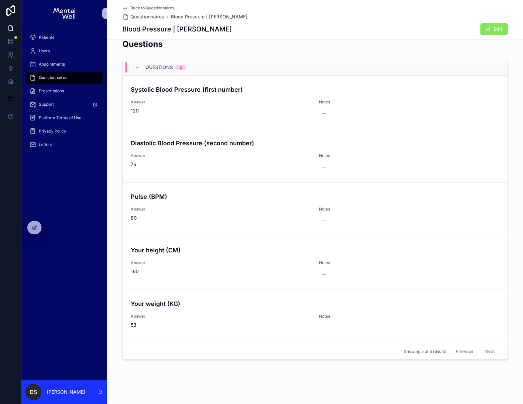
click at [244, 34] on div "Blood Pressure | Joanne Penman Edit" at bounding box center [314, 29] width 385 height 13
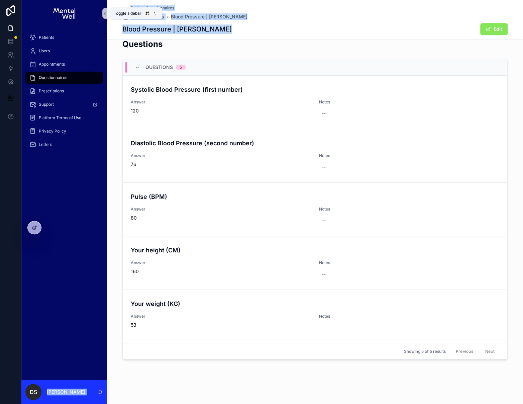
drag, startPoint x: 244, startPoint y: 34, endPoint x: 107, endPoint y: 8, distance: 139.2
click at [106, 8] on div "Patients Users Appointments Questionnaires Prescriptions Support Platform Terms…" at bounding box center [272, 202] width 502 height 404
click at [244, 36] on div "Back to Questionnaires Questionnaires Blood Pressure | Joanne Penman Blood Pres…" at bounding box center [314, 19] width 385 height 39
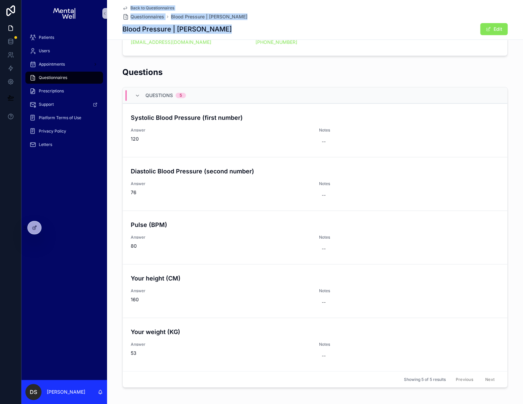
drag, startPoint x: 243, startPoint y: 34, endPoint x: 114, endPoint y: 4, distance: 132.4
click at [114, 4] on div "Back to Questionnaires Questionnaires Blood Pressure | Joanne Penman Blood Pres…" at bounding box center [315, 20] width 416 height 40
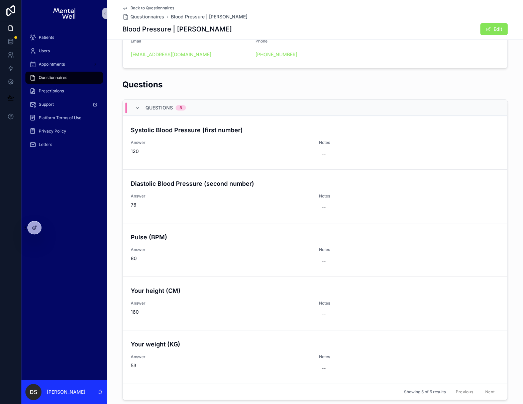
click at [114, 4] on div "Back to Questionnaires Questionnaires Blood Pressure | Joanne Penman Blood Pres…" at bounding box center [315, 20] width 416 height 40
click at [68, 38] on div "Patients" at bounding box center [64, 37] width 70 height 11
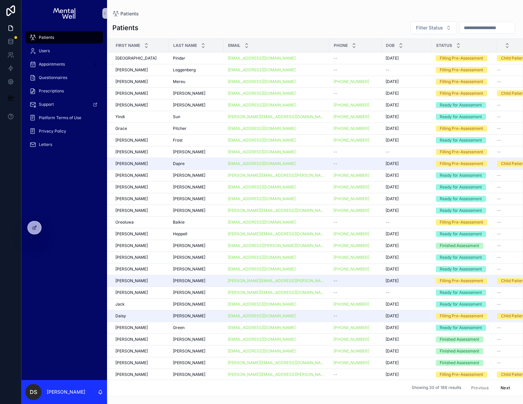
click at [468, 28] on input "scrollable content" at bounding box center [487, 27] width 55 height 9
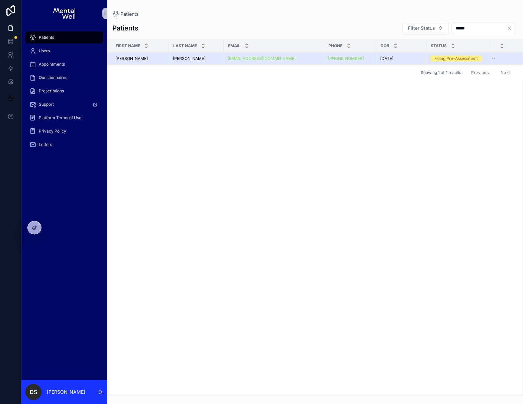
type input "*****"
click at [145, 60] on div "[PERSON_NAME]" at bounding box center [140, 58] width 50 height 5
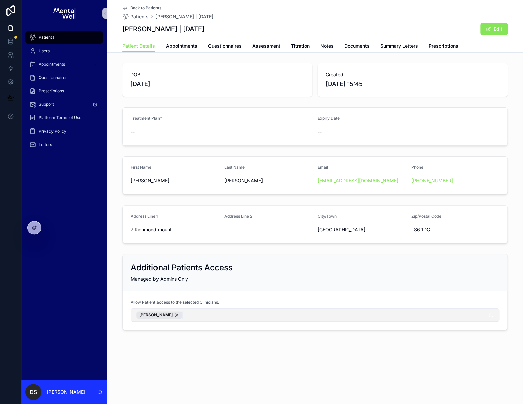
click at [179, 316] on div "Dr. Olukemi Akanle" at bounding box center [160, 314] width 46 height 7
click at [191, 314] on button "Dr. Olukemi Akanle" at bounding box center [315, 314] width 369 height 13
type input "****"
click at [170, 340] on span "Dr. Michael Akeju" at bounding box center [154, 339] width 38 height 7
